Goal: Task Accomplishment & Management: Use online tool/utility

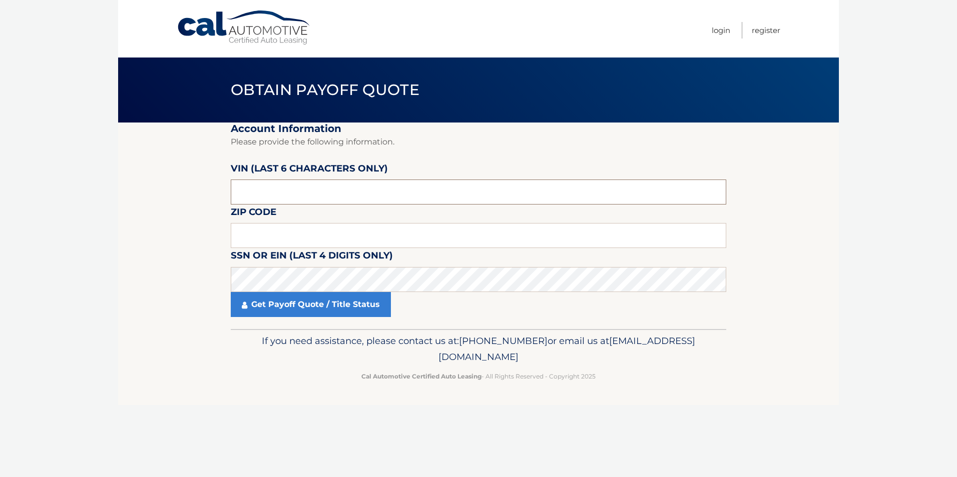
drag, startPoint x: 296, startPoint y: 191, endPoint x: 160, endPoint y: 189, distance: 136.1
click at [160, 189] on section "Account Information Please provide the following information. [PERSON_NAME] (la…" at bounding box center [478, 226] width 721 height 207
type input "585474"
click at [279, 238] on input "text" at bounding box center [478, 235] width 495 height 25
type input "14127"
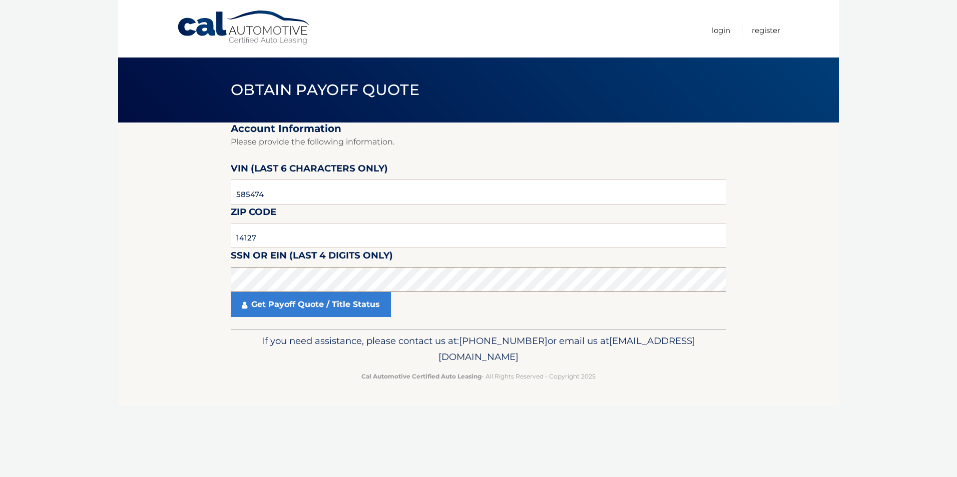
click button "For Originating Dealer" at bounding box center [0, 0] width 0 height 0
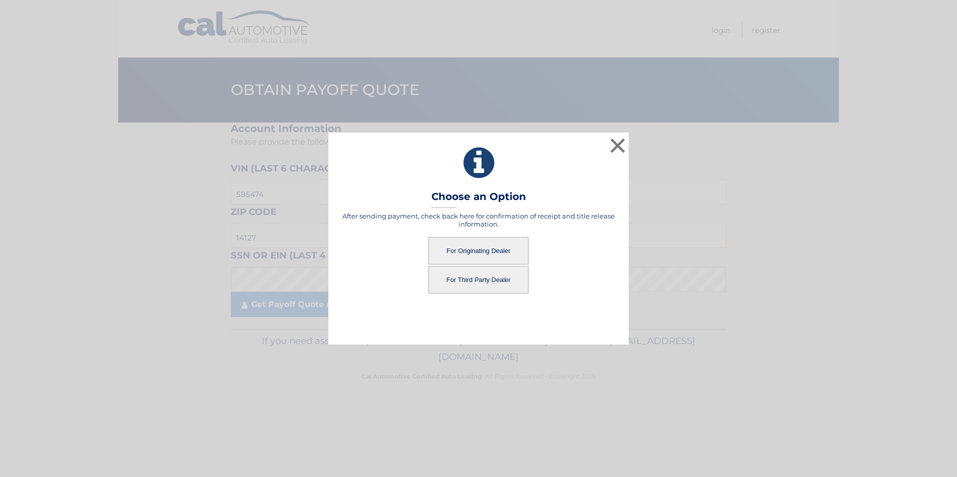
click at [481, 283] on button "For Third Party Dealer" at bounding box center [478, 280] width 100 height 28
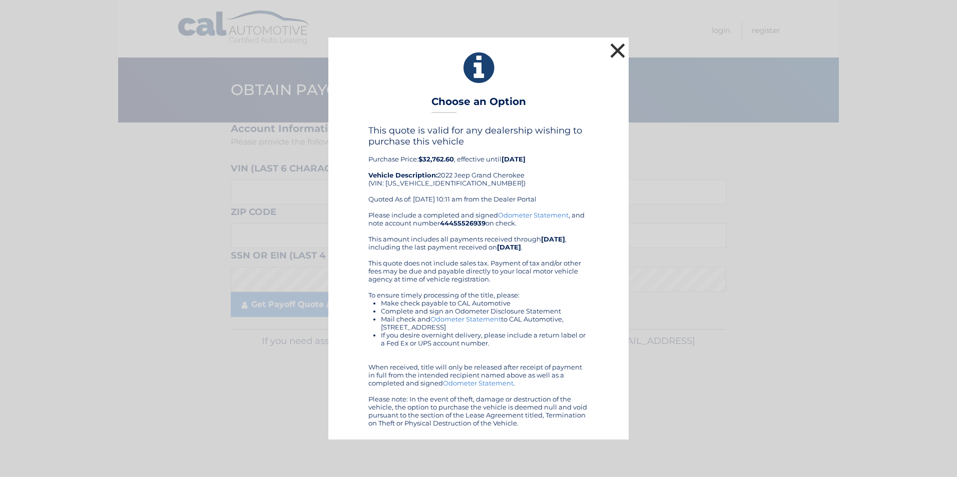
click at [616, 47] on button "×" at bounding box center [618, 51] width 20 height 20
